Goal: Task Accomplishment & Management: Manage account settings

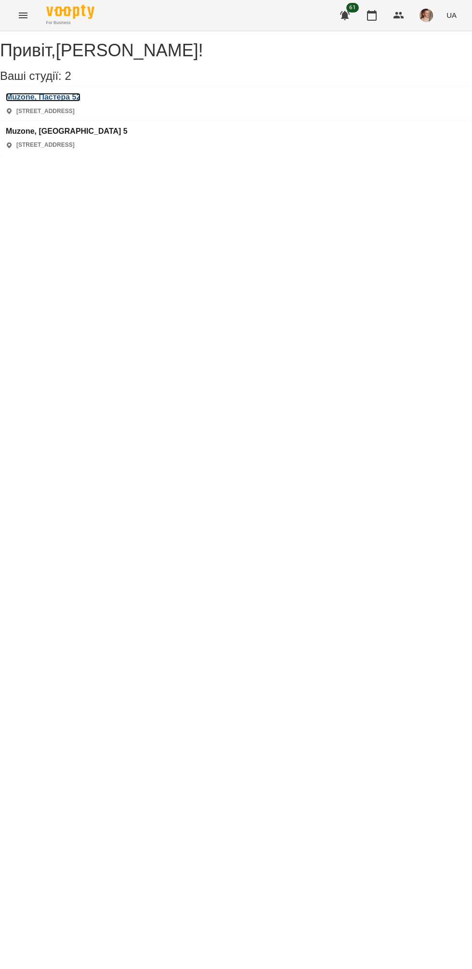
click at [80, 102] on h3 "Muzone, Пастера 52" at bounding box center [43, 97] width 75 height 9
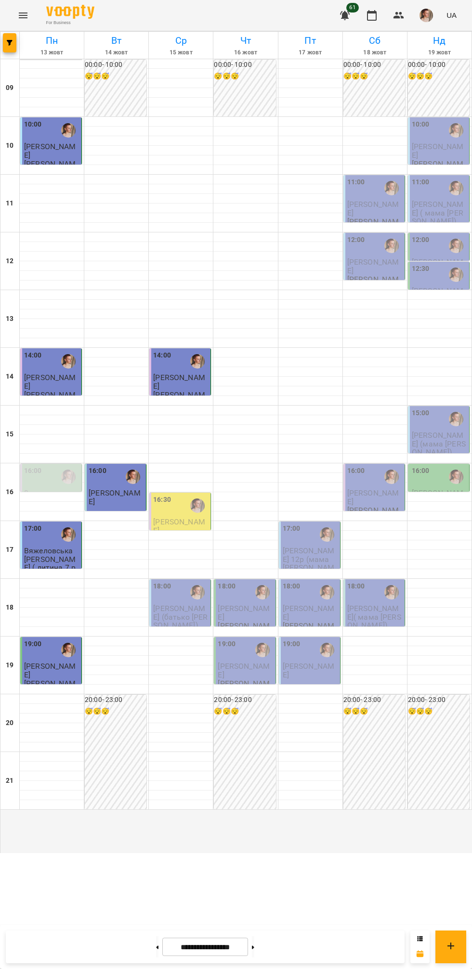
click at [175, 517] on div "16:30" at bounding box center [180, 506] width 55 height 22
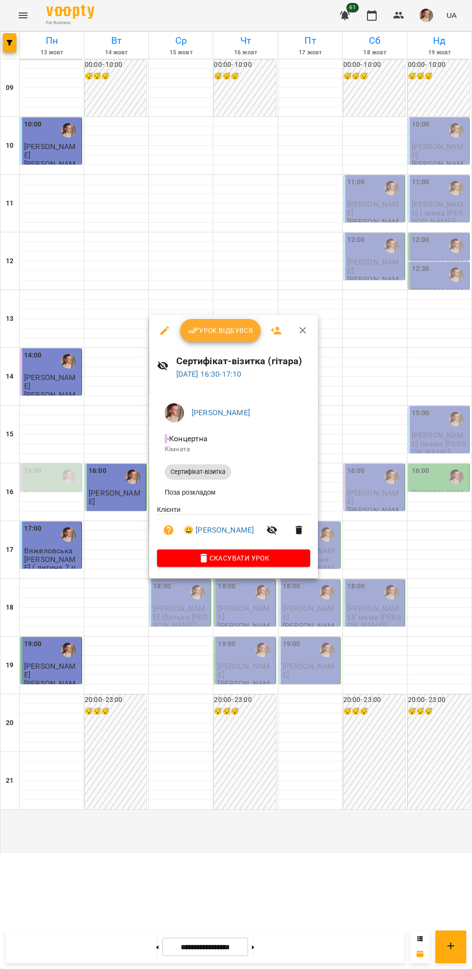
click at [212, 335] on span "Урок відбувся" at bounding box center [220, 331] width 65 height 12
